Goal: Information Seeking & Learning: Find specific fact

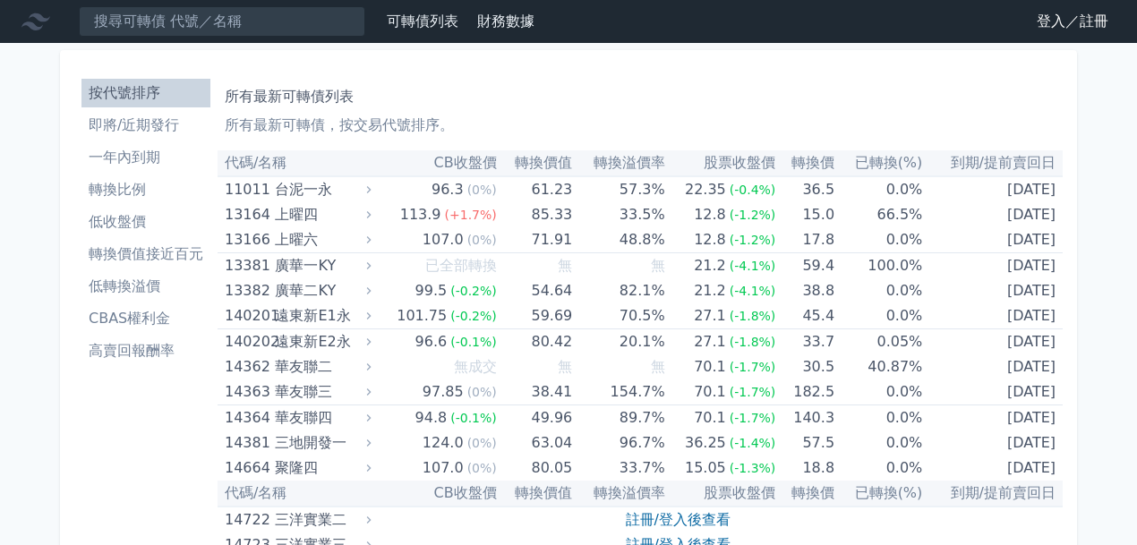
click at [1058, 20] on link "登入／註冊" at bounding box center [1072, 21] width 100 height 29
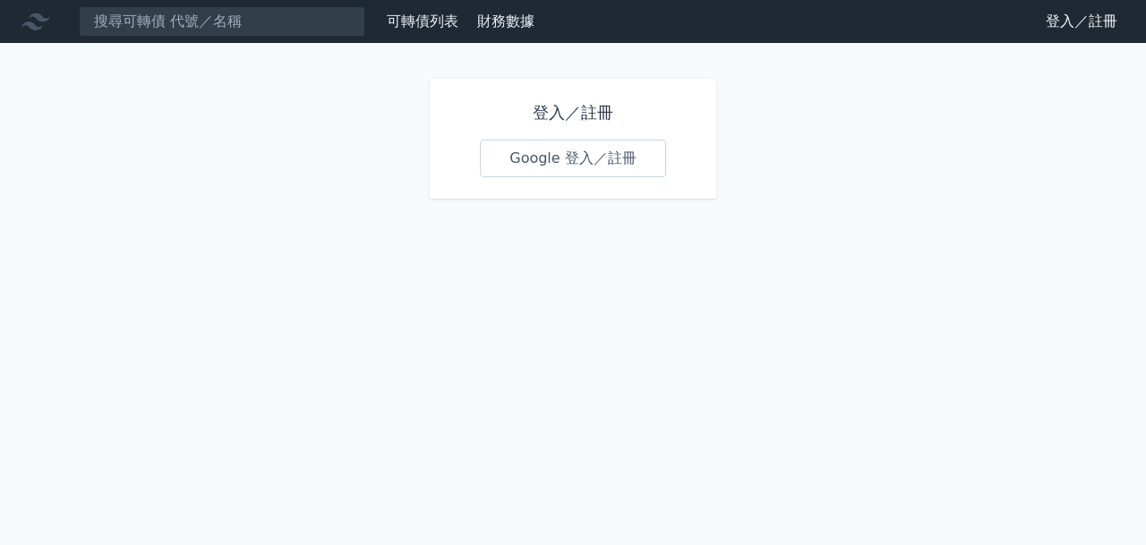
click at [573, 158] on link "Google 登入／註冊" at bounding box center [573, 159] width 186 height 38
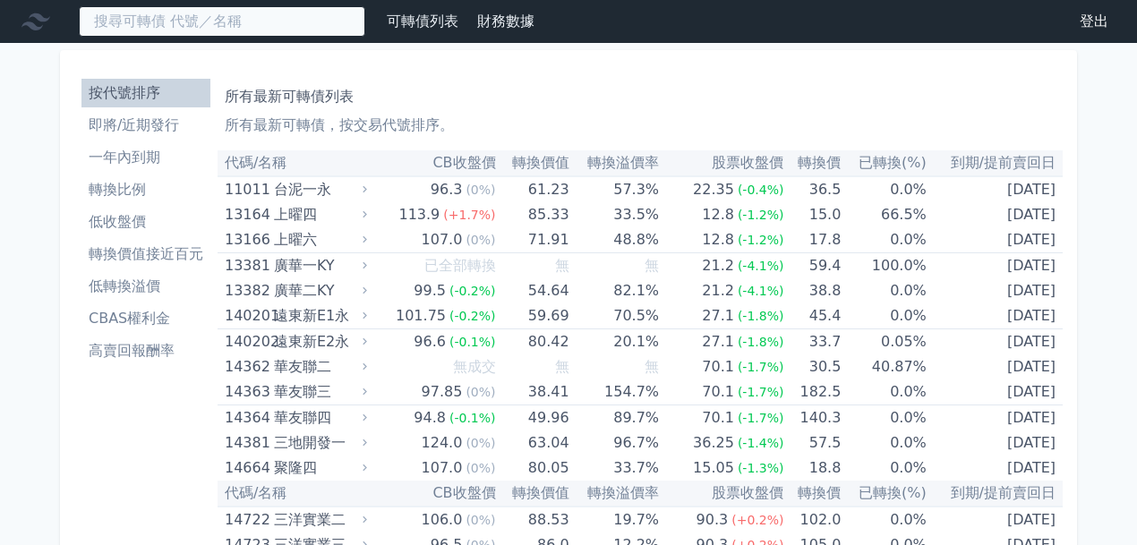
click at [248, 20] on input at bounding box center [222, 21] width 286 height 30
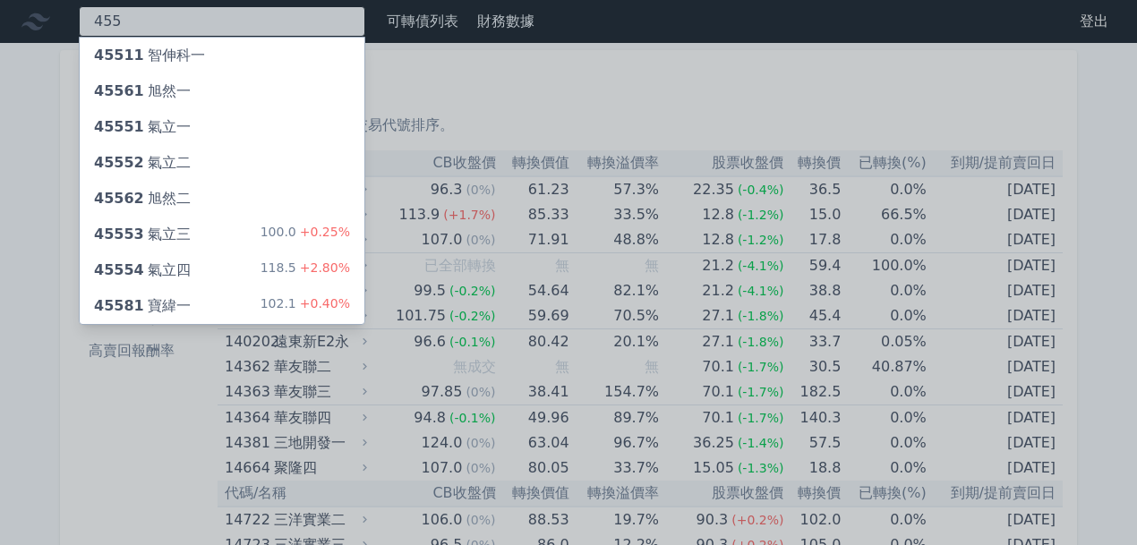
type input "4555"
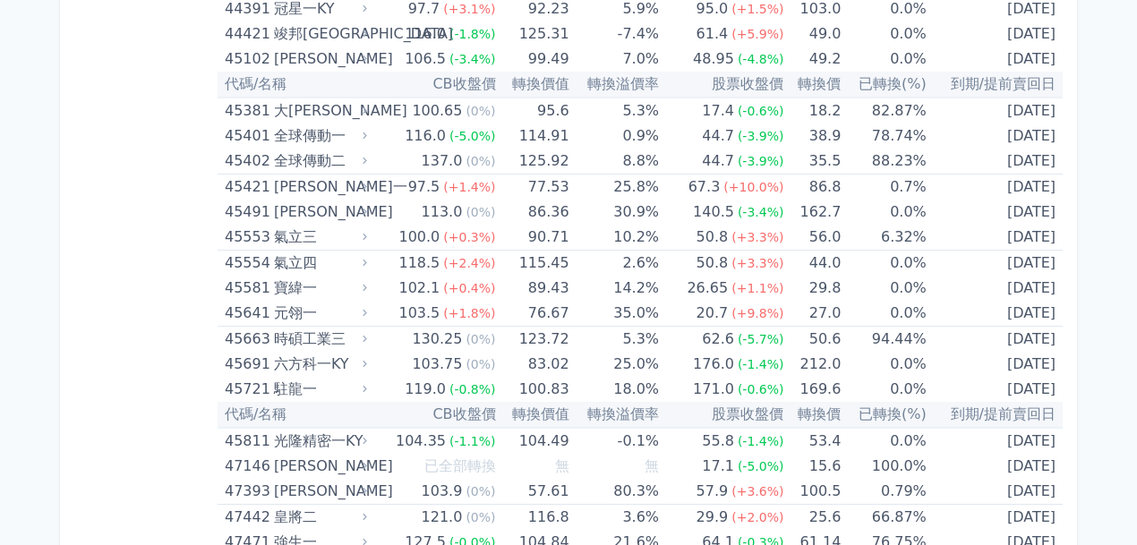
scroll to position [5769, 0]
